Goal: Information Seeking & Learning: Learn about a topic

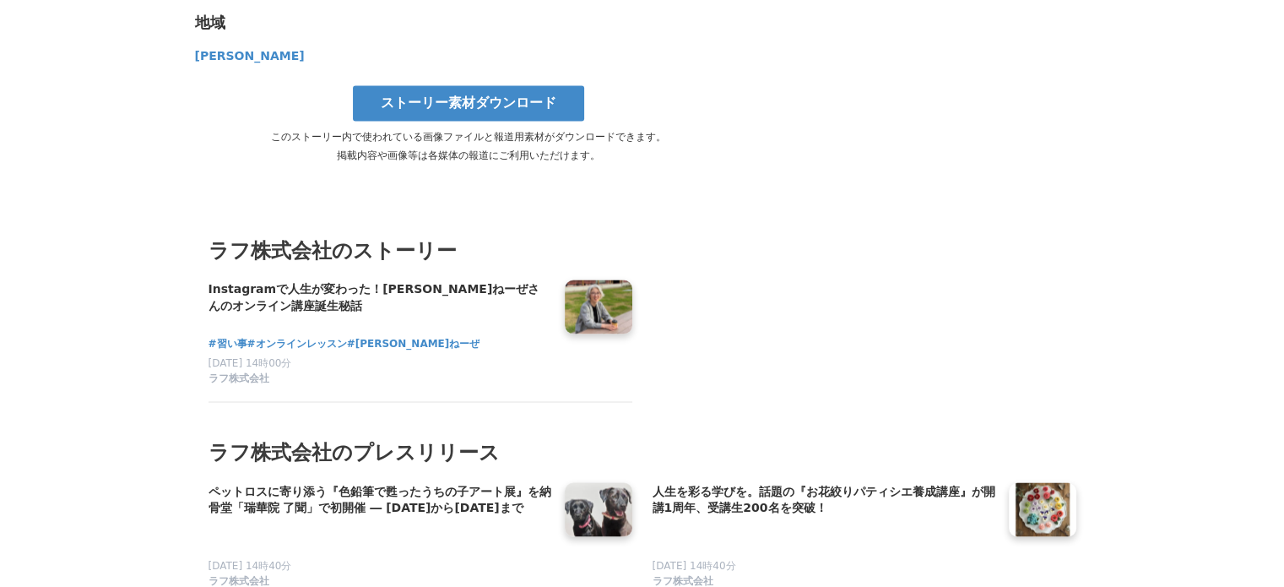
scroll to position [2917, 0]
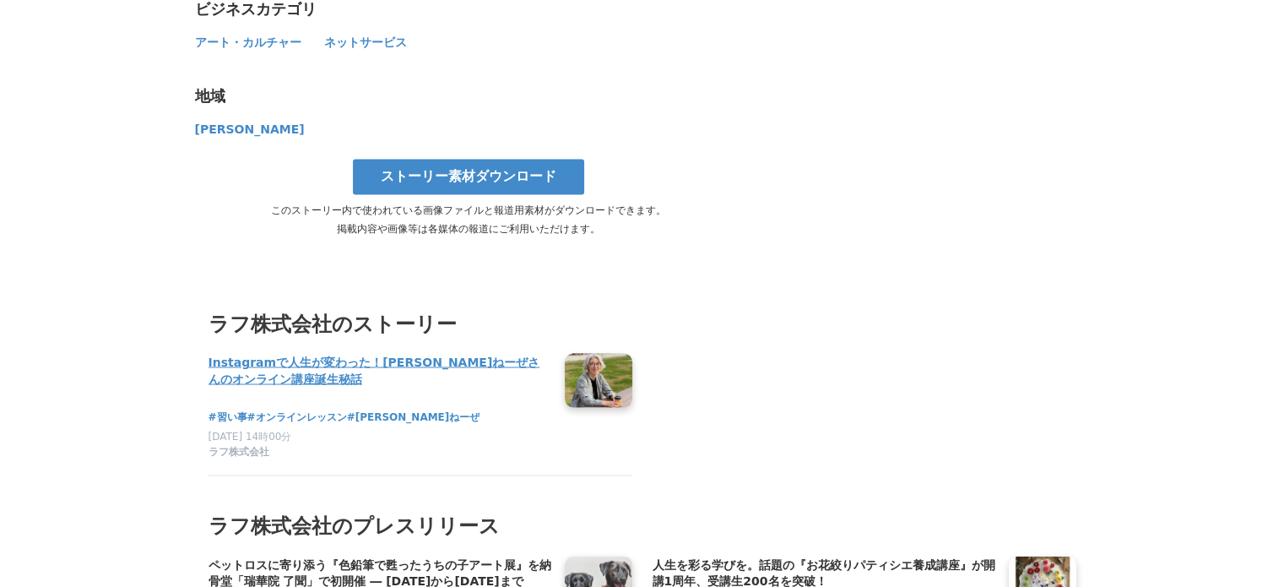
click at [430, 355] on h4 "Instagramで人生が変わった！[PERSON_NAME]ねーぜさんのオンライン講座誕生秘話" at bounding box center [380, 370] width 343 height 35
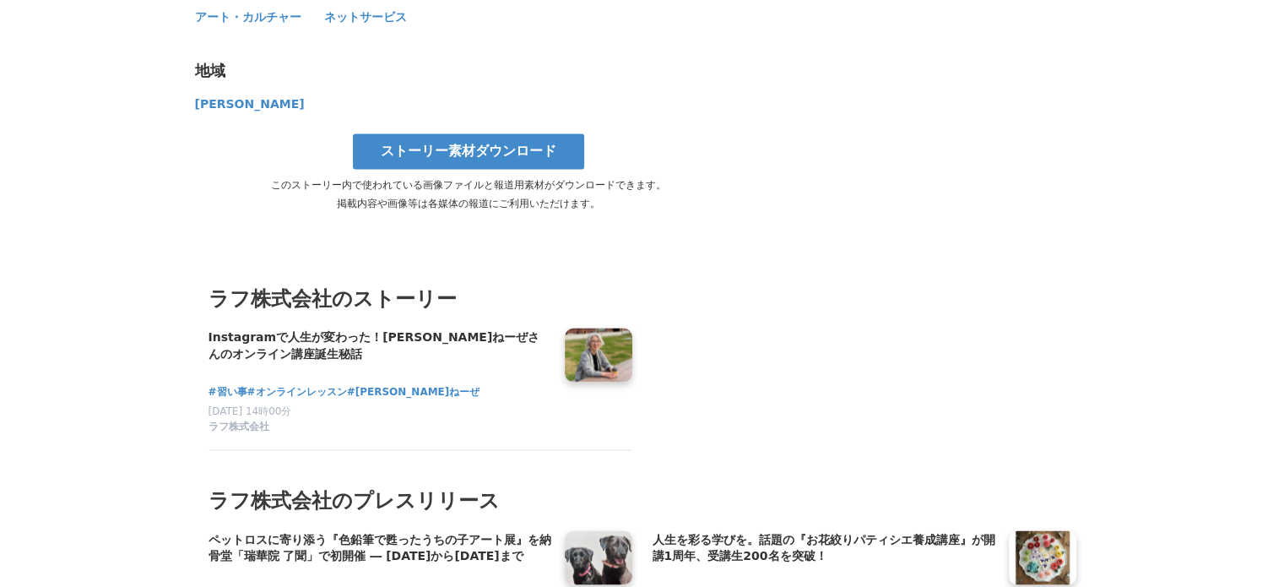
scroll to position [3040, 0]
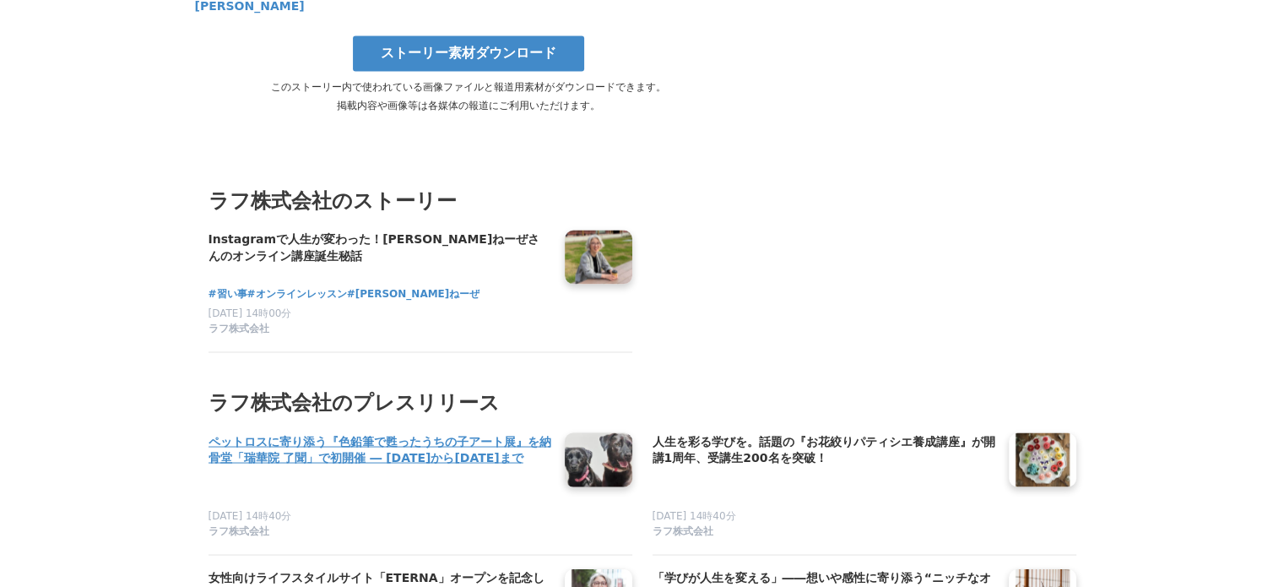
click at [387, 452] on h4 "ペットロスに寄り添う『色鉛筆で甦ったうちの子アート展』を納骨堂「瑞華院 了聞」で初開催 ― [DATE]から[DATE]まで" at bounding box center [380, 449] width 343 height 35
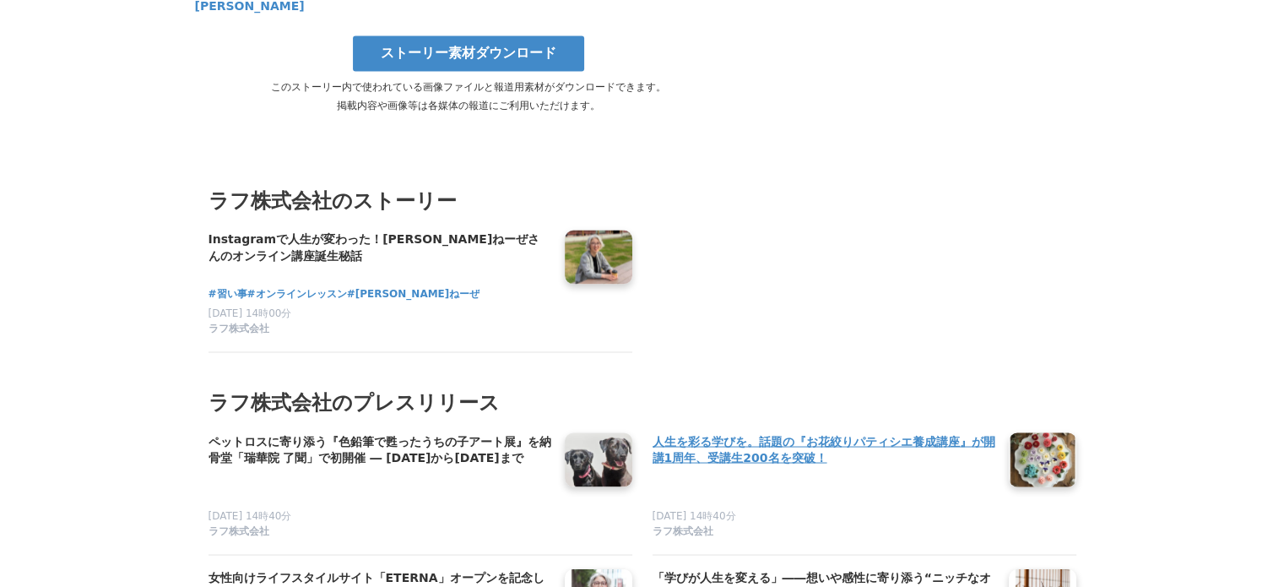
click at [838, 434] on h4 "人生を彩る学びを。話題の『お花絞りパティシエ養成講座』が開講1周年、受講生200名を突破！" at bounding box center [824, 449] width 343 height 35
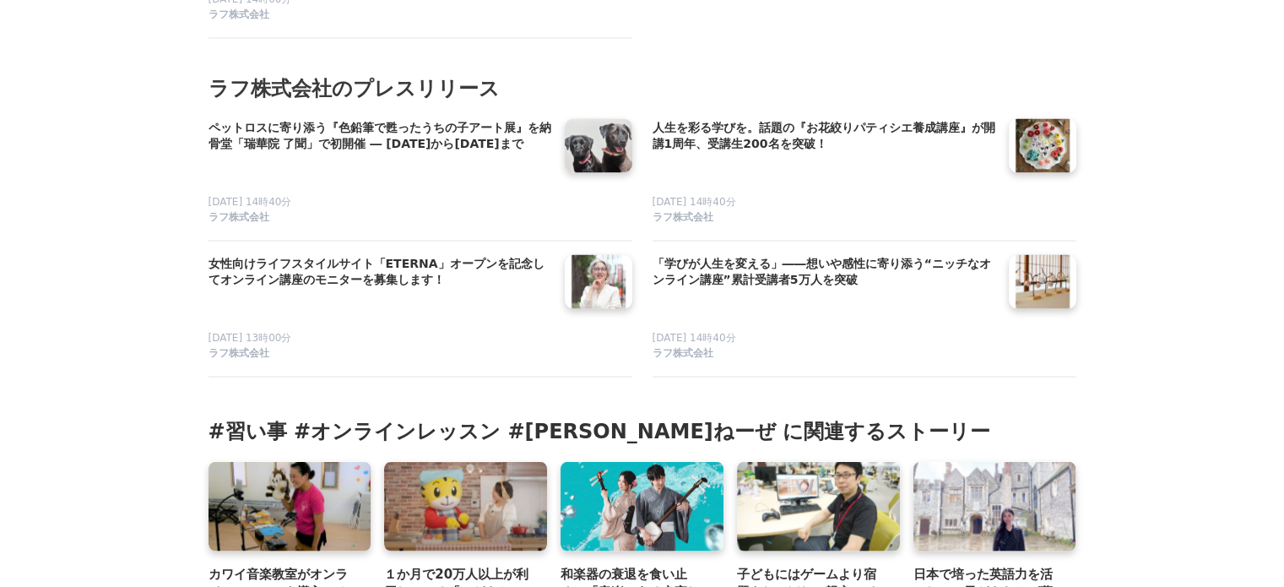
scroll to position [3378, 0]
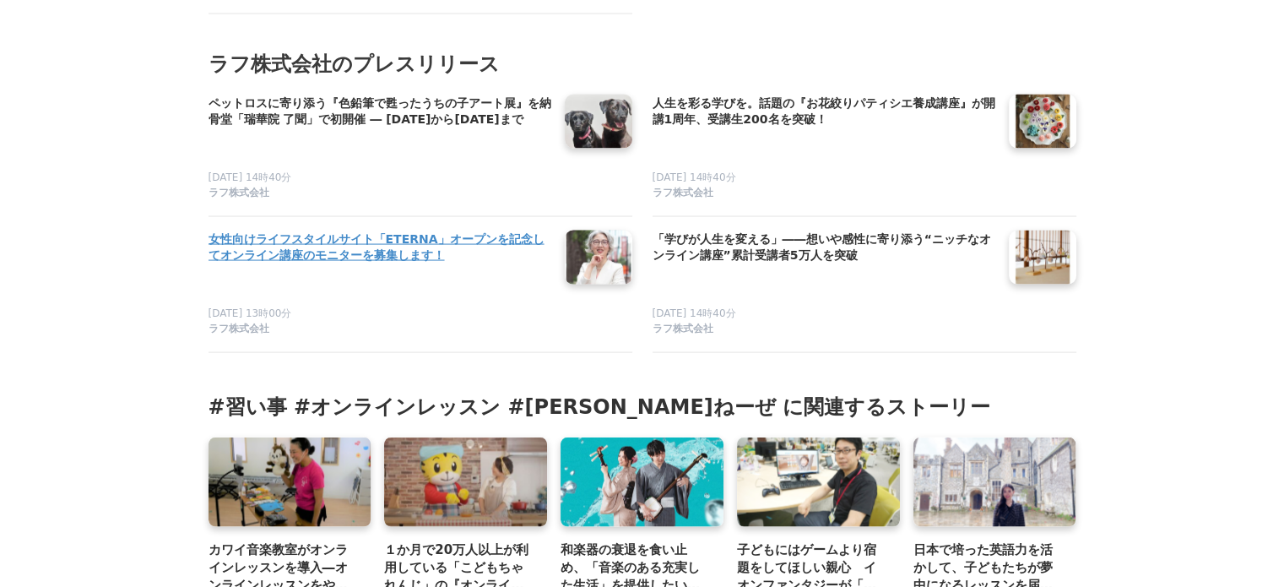
click at [405, 238] on h4 "女性向けライフスタイルサイト「ETERNA」オープンを記念してオンライン講座のモニターを募集します！" at bounding box center [380, 248] width 343 height 35
